Goal: Transaction & Acquisition: Purchase product/service

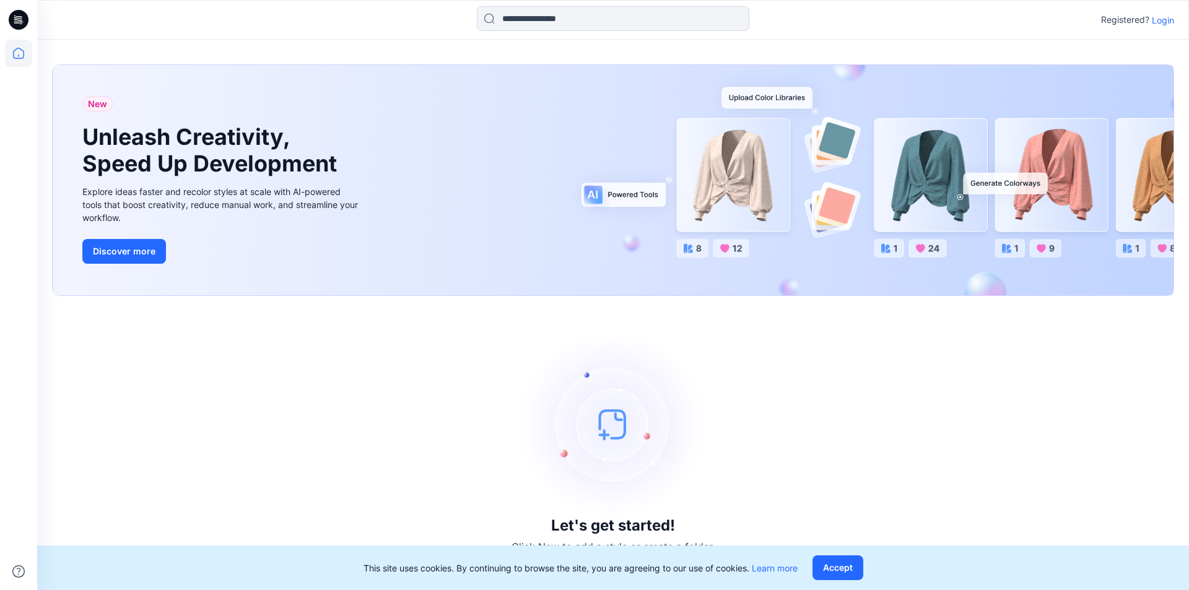
click at [1157, 19] on p "Login" at bounding box center [1163, 20] width 22 height 13
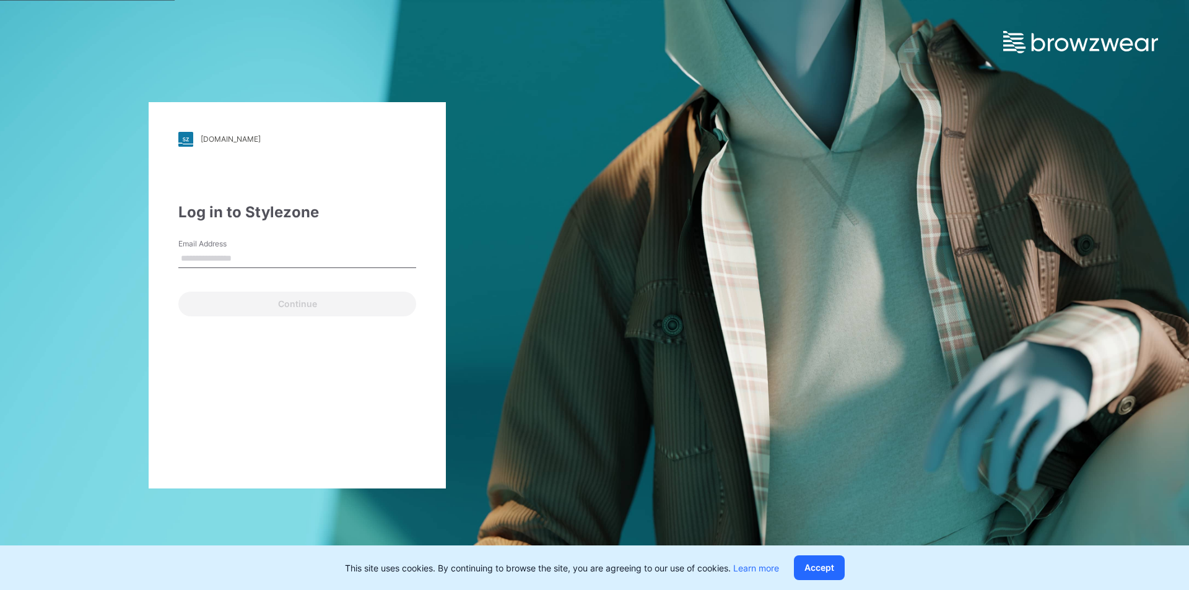
type input "**********"
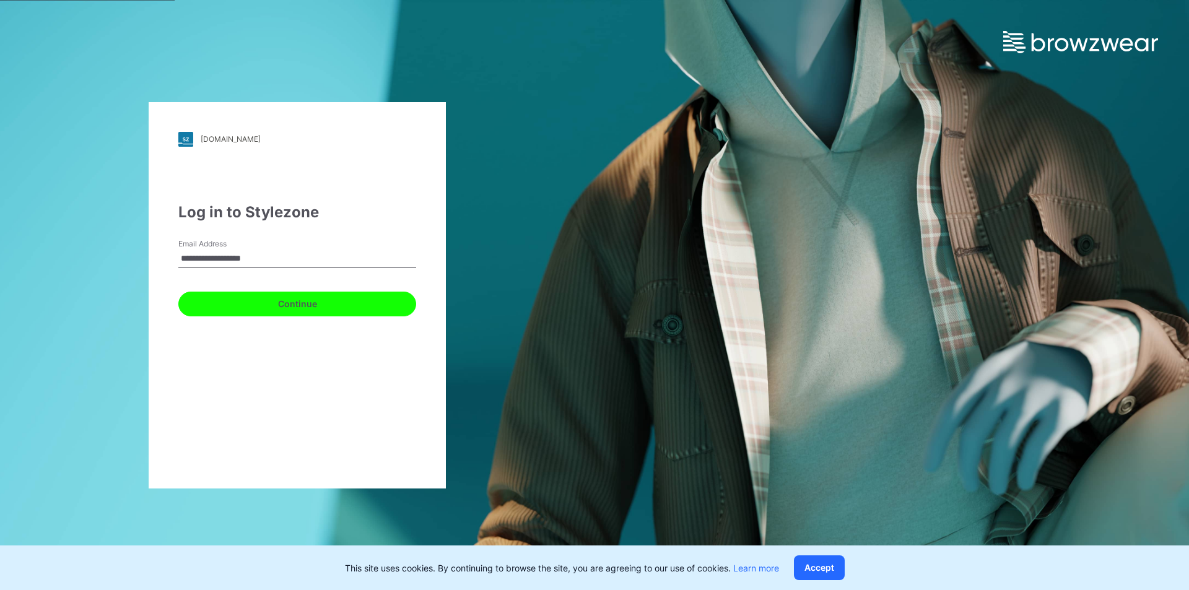
click at [312, 297] on button "Continue" at bounding box center [297, 304] width 238 height 25
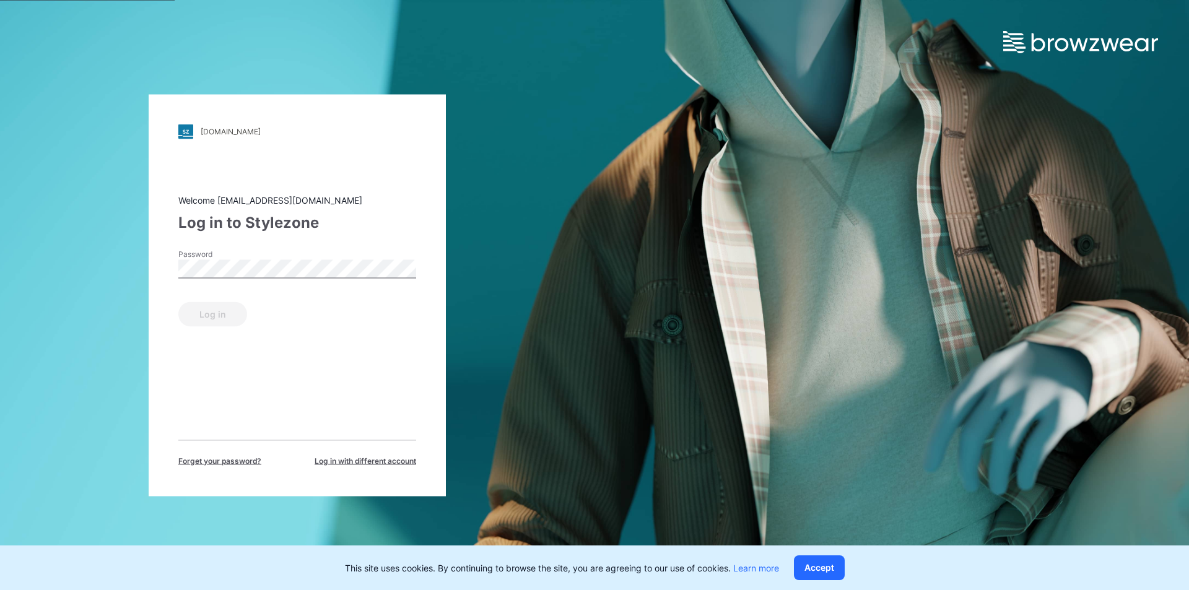
click at [319, 259] on div "Password" at bounding box center [297, 266] width 238 height 37
click at [219, 323] on button "Log in" at bounding box center [212, 314] width 69 height 25
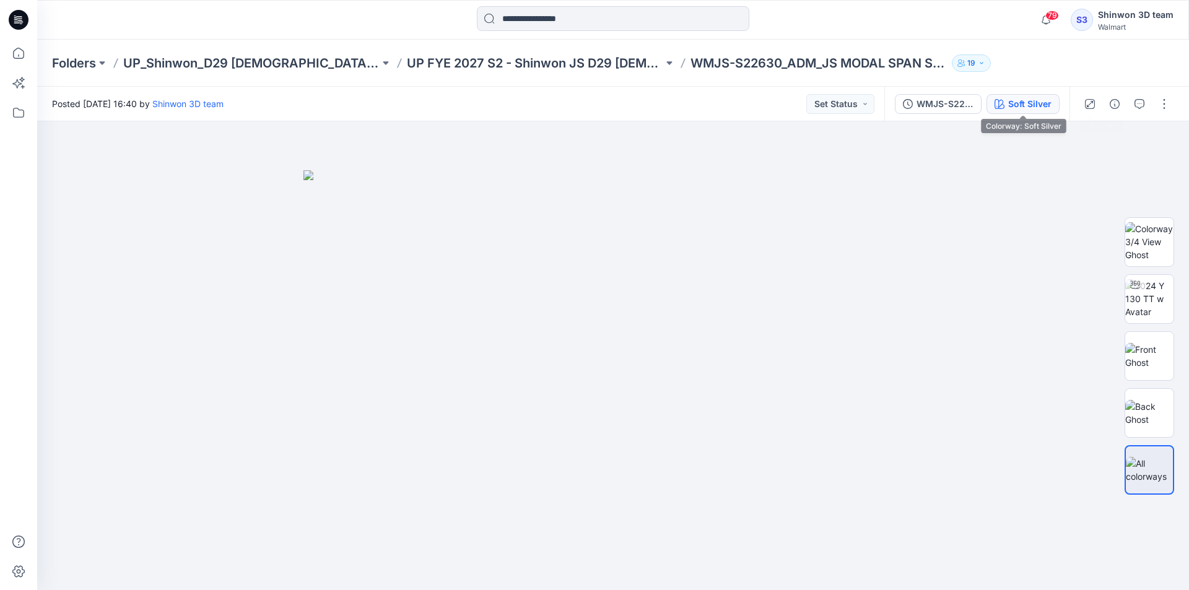
click at [1011, 98] on div "Soft Silver" at bounding box center [1029, 104] width 43 height 14
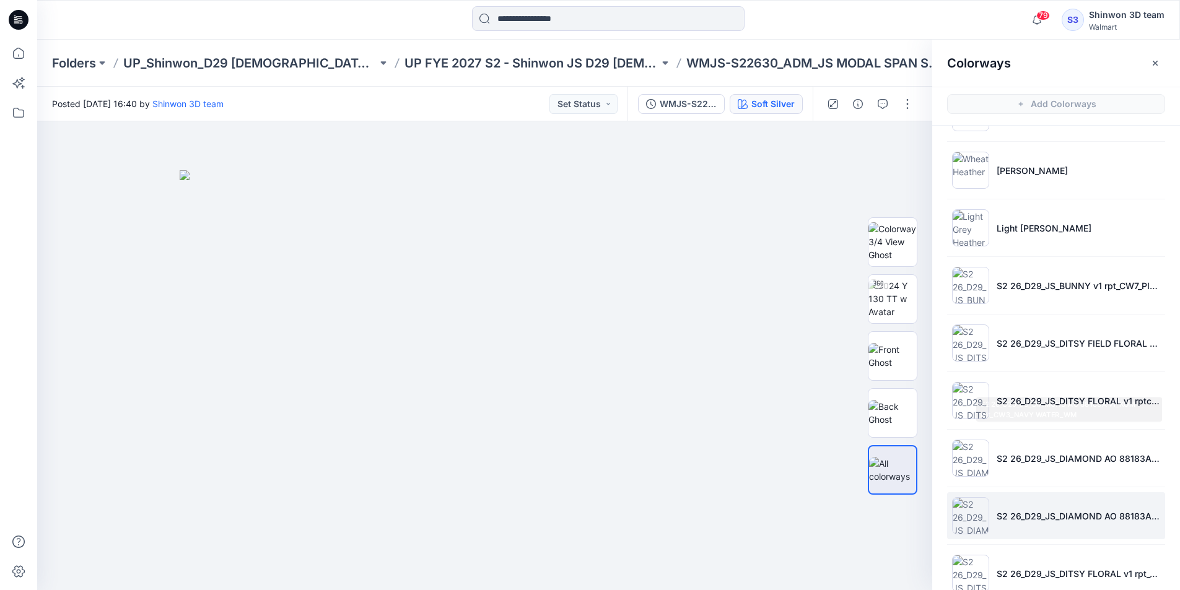
scroll to position [362, 0]
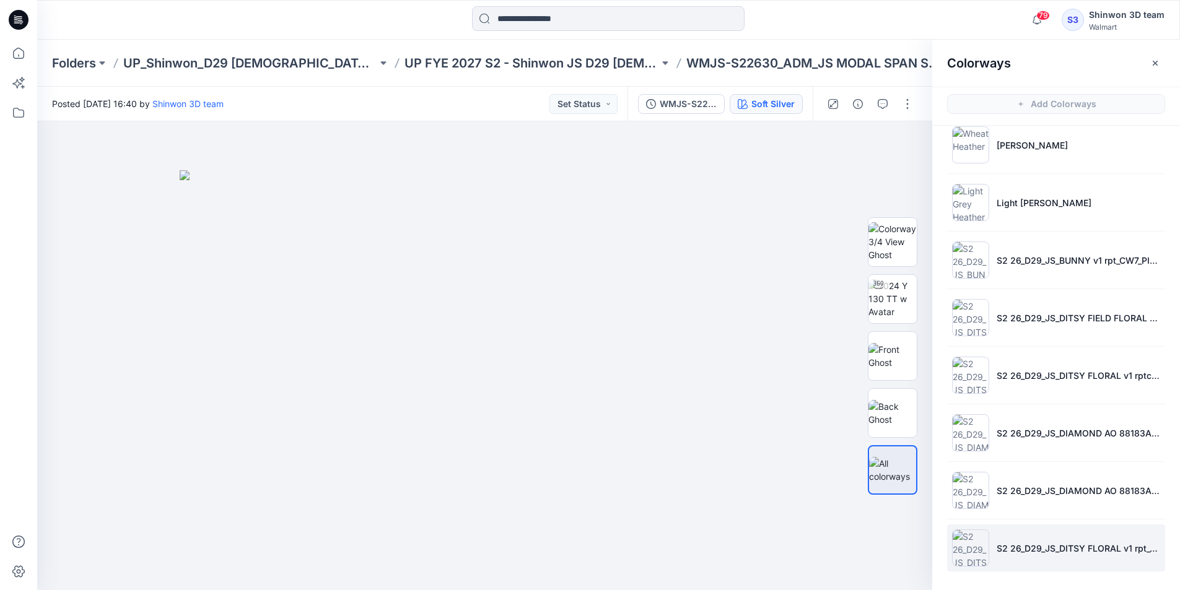
click at [964, 540] on img at bounding box center [970, 548] width 37 height 37
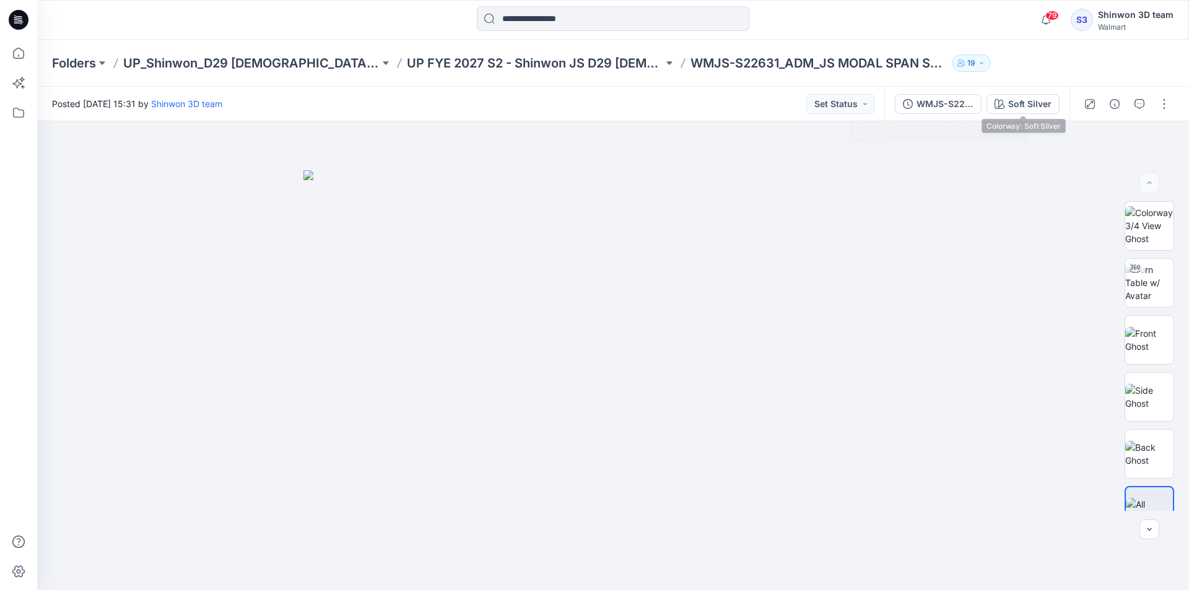
click at [956, 99] on div "WMJS-S22631_ADM_JS MODAL SPAN SHORTS" at bounding box center [945, 104] width 57 height 14
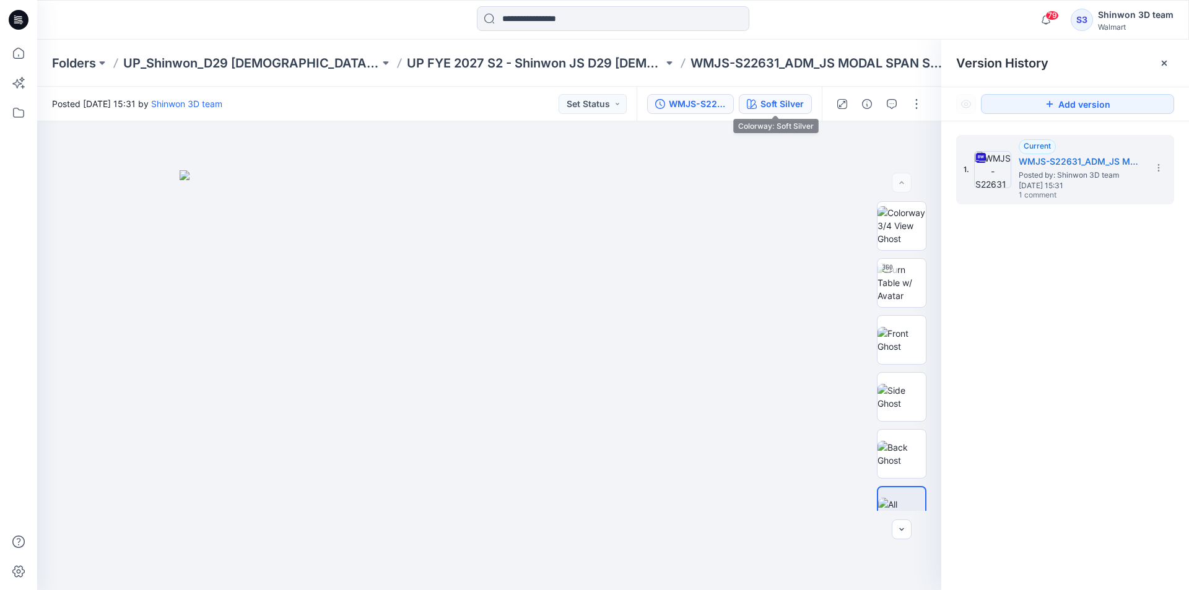
click at [777, 96] on button "Soft Silver" at bounding box center [775, 104] width 73 height 20
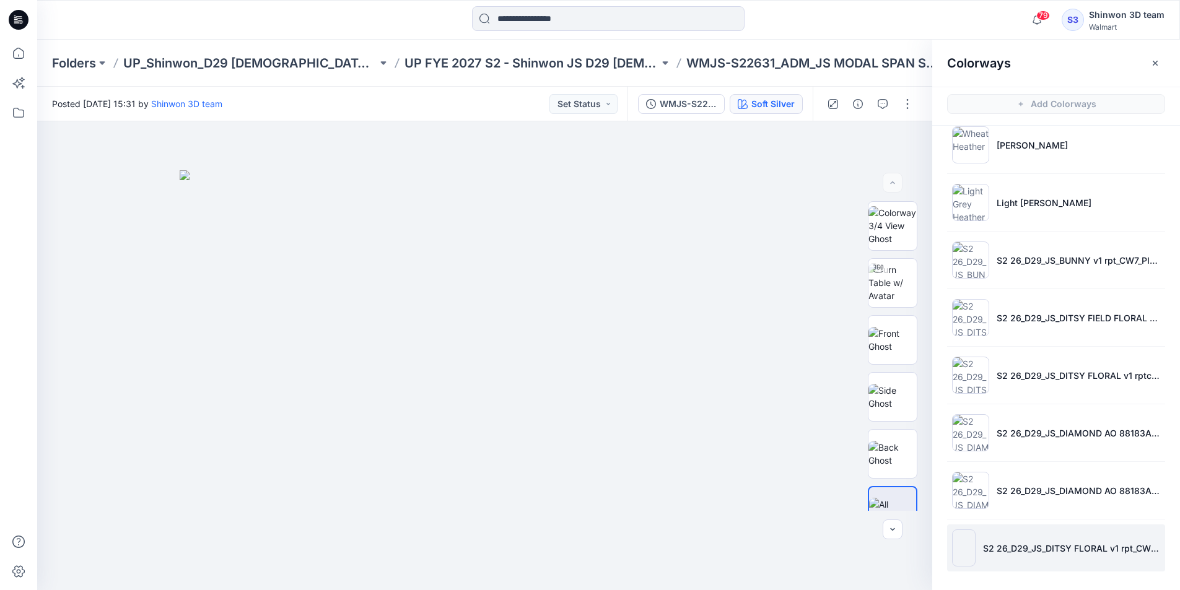
scroll to position [4, 0]
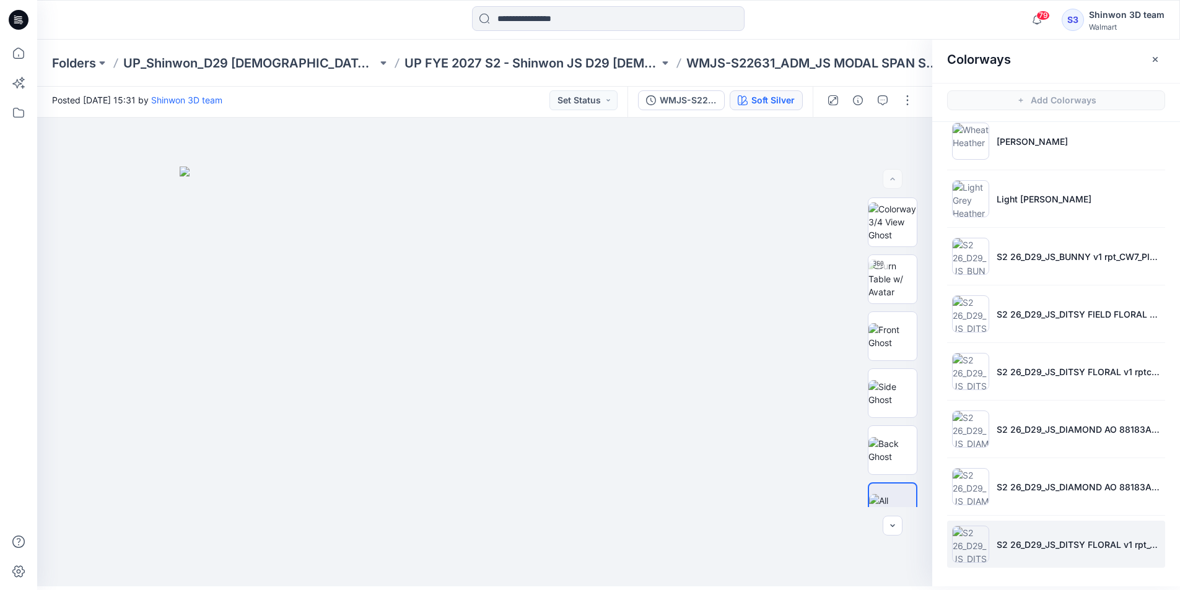
click at [1005, 526] on li "S2 26_D29_JS_DITSY FLORAL v1 rpt_CW1_VIV WHT PINK SKY_WM" at bounding box center [1056, 544] width 218 height 47
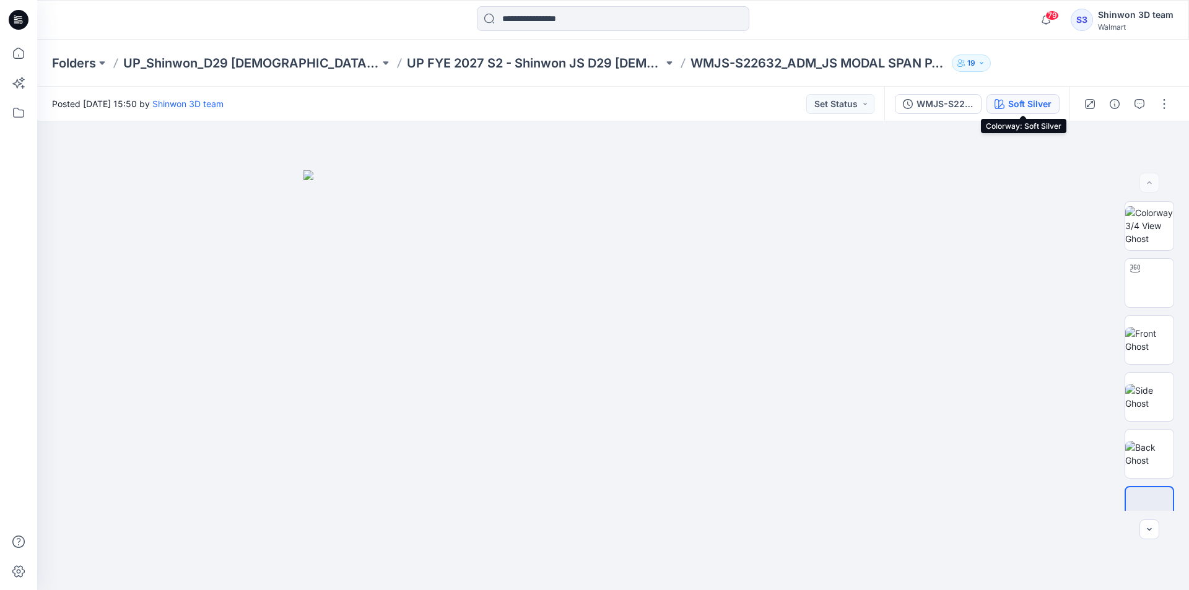
click at [1000, 101] on icon "button" at bounding box center [1000, 104] width 10 height 10
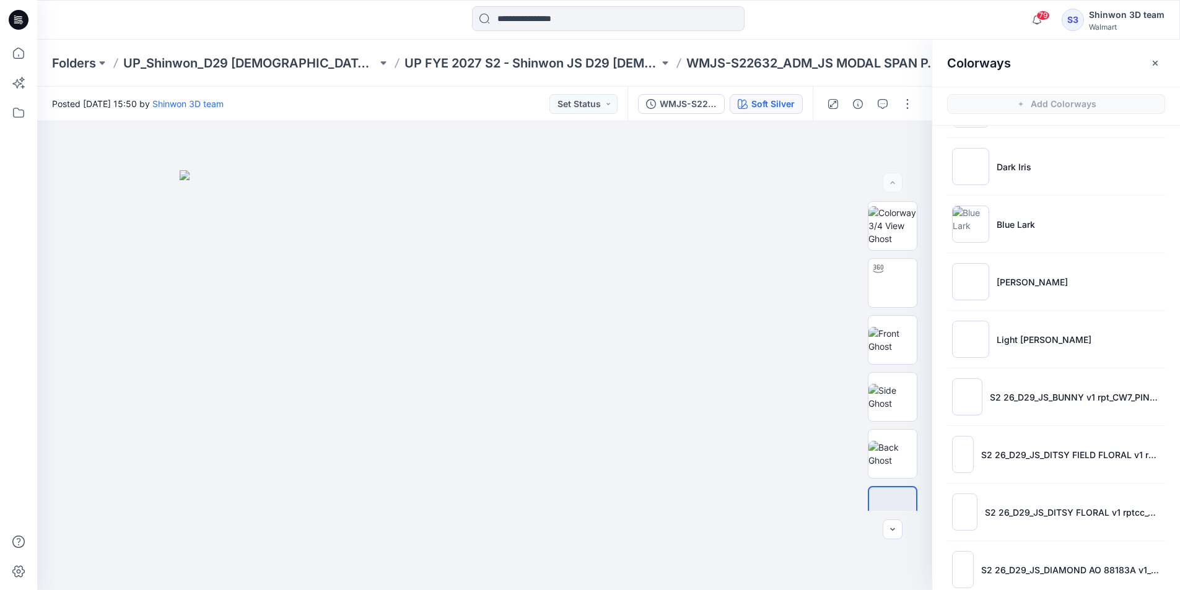
scroll to position [362, 0]
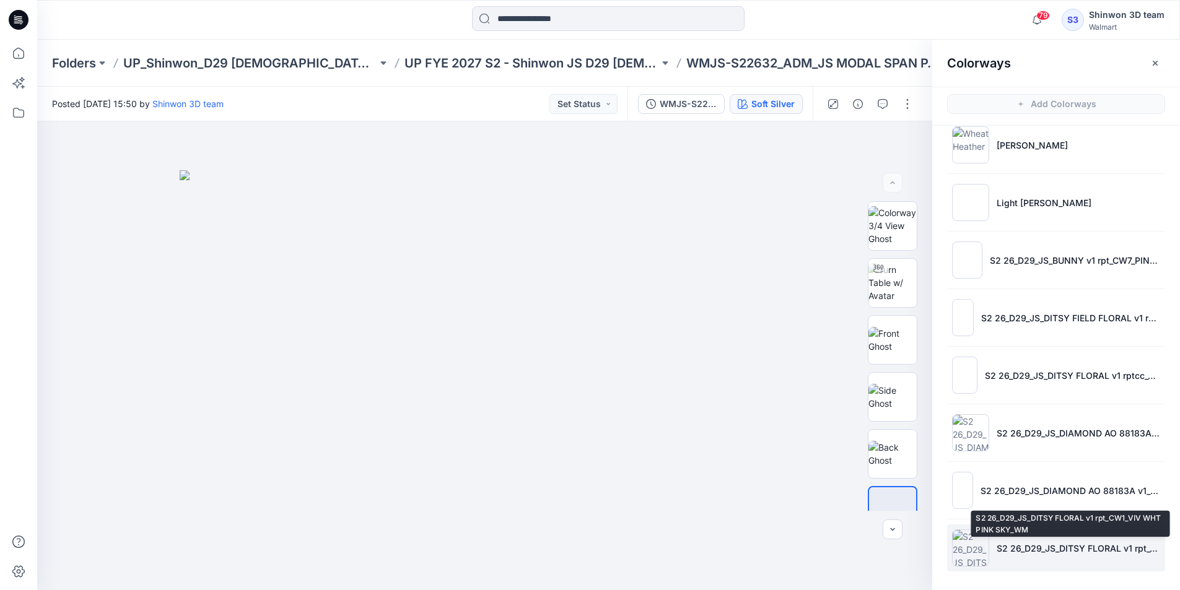
click at [1030, 545] on p "S2 26_D29_JS_DITSY FLORAL v1 rpt_CW1_VIV WHT PINK SKY_WM" at bounding box center [1079, 548] width 164 height 13
